Goal: Contribute content

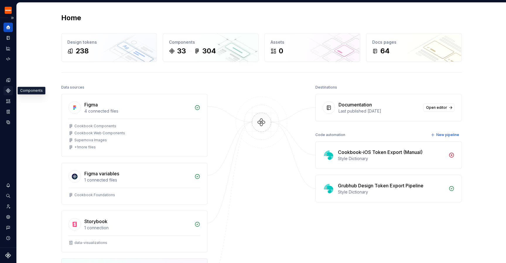
click at [7, 90] on icon "Components" at bounding box center [8, 90] width 5 height 5
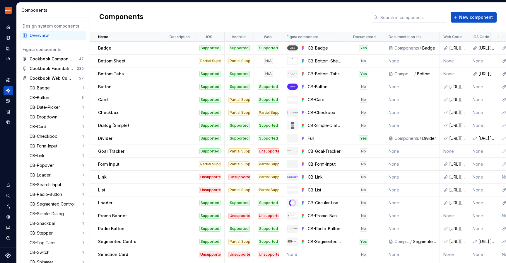
click at [215, 10] on div "Components New component" at bounding box center [298, 18] width 416 height 30
